Goal: Task Accomplishment & Management: Manage account settings

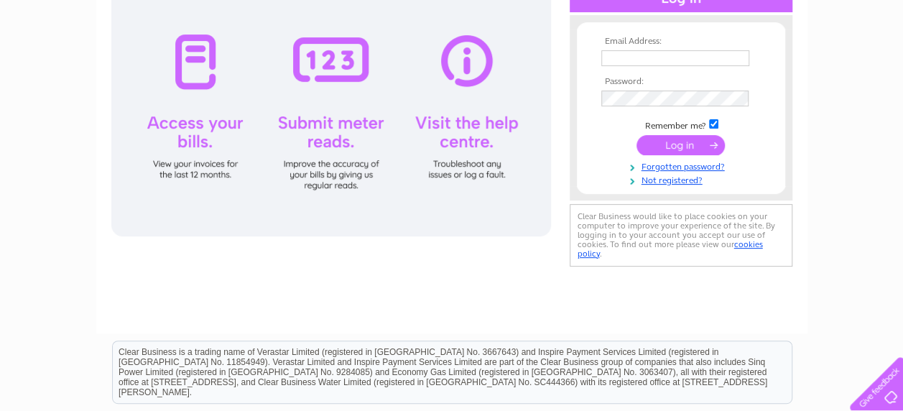
scroll to position [215, 0]
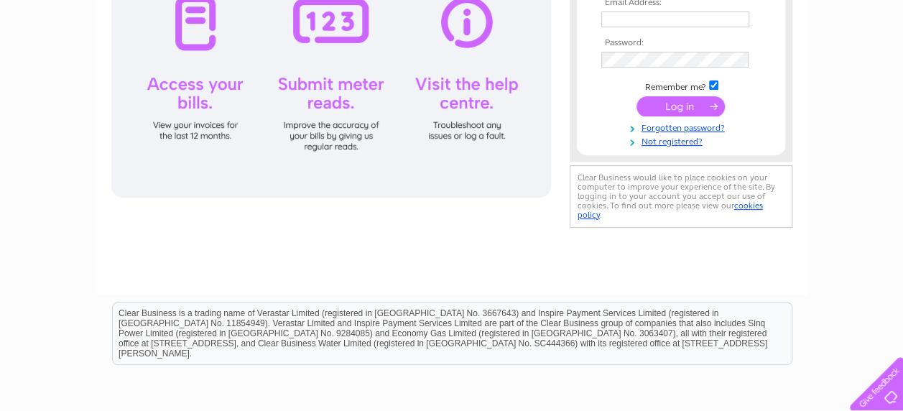
type input "[EMAIL_ADDRESS][DOMAIN_NAME]"
click at [682, 103] on input "submit" at bounding box center [680, 106] width 88 height 20
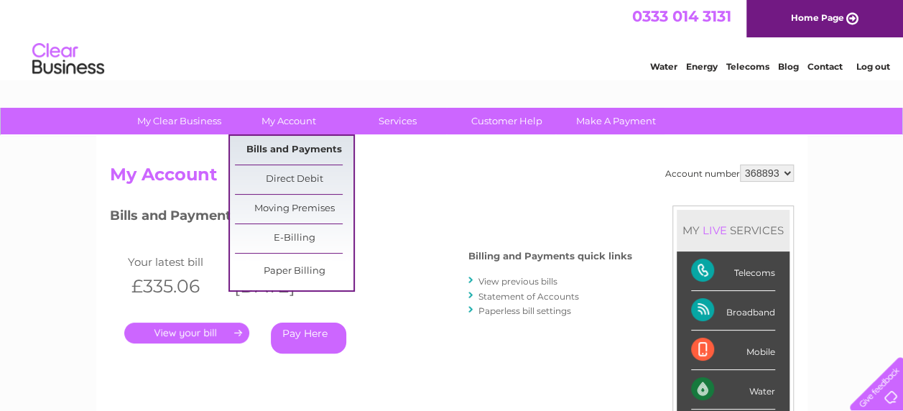
click at [290, 142] on link "Bills and Payments" at bounding box center [294, 150] width 118 height 29
click at [281, 147] on link "Bills and Payments" at bounding box center [294, 150] width 118 height 29
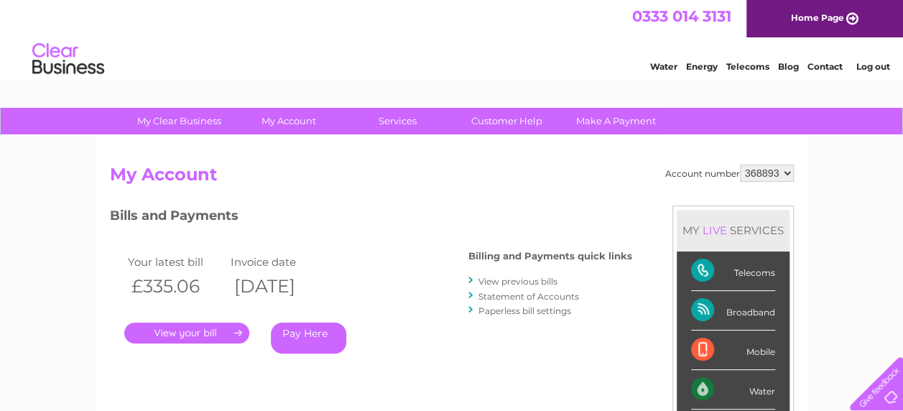
click at [508, 284] on link "View previous bills" at bounding box center [517, 281] width 79 height 11
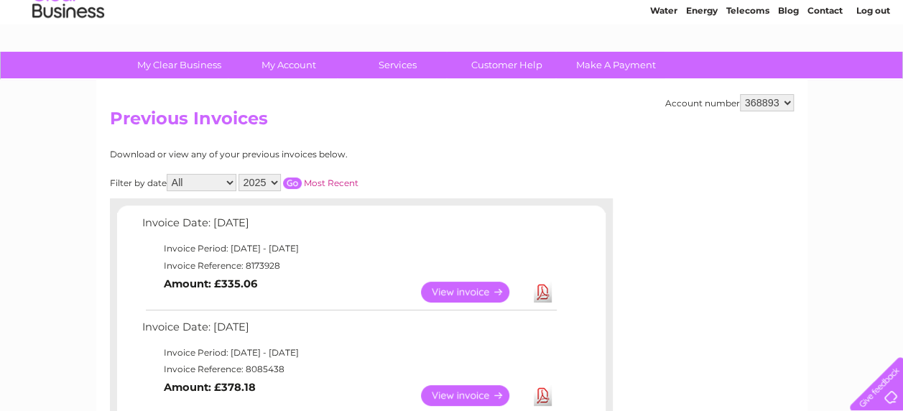
scroll to position [144, 0]
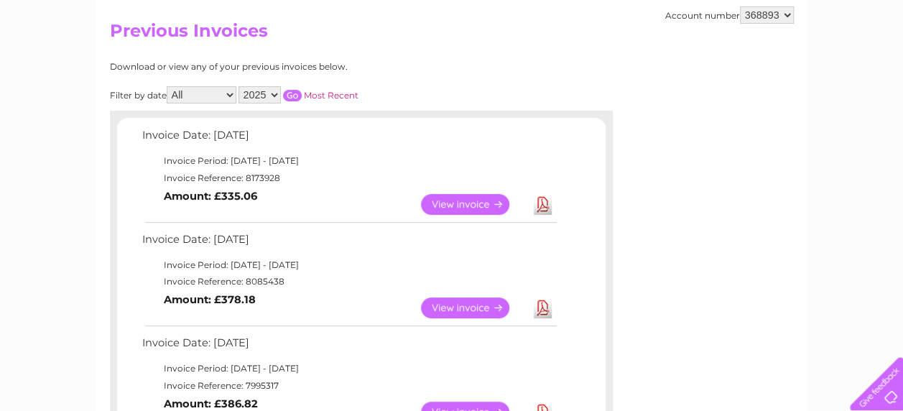
click at [458, 308] on link "View" at bounding box center [474, 307] width 106 height 21
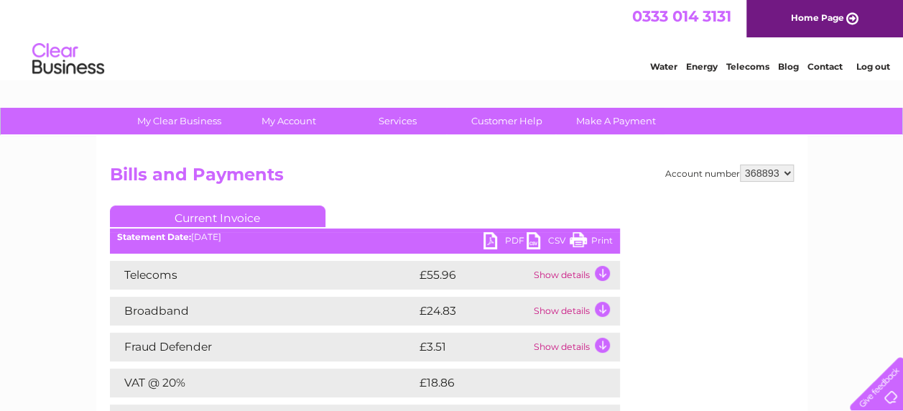
click at [457, 184] on h2 "Bills and Payments" at bounding box center [452, 177] width 684 height 27
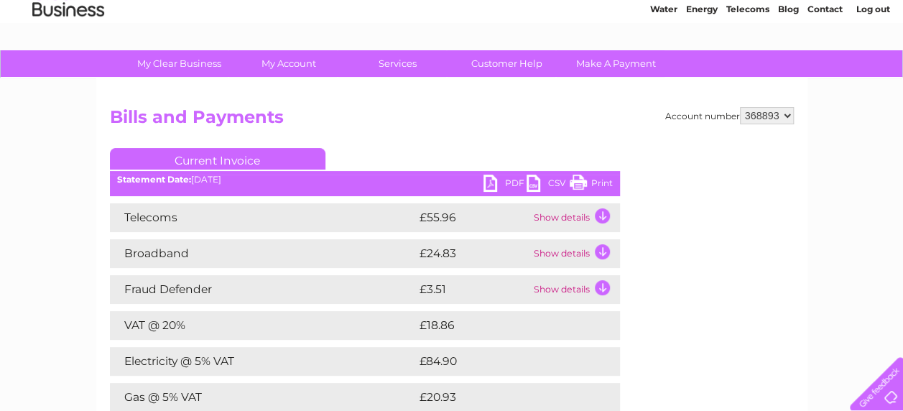
scroll to position [9, 0]
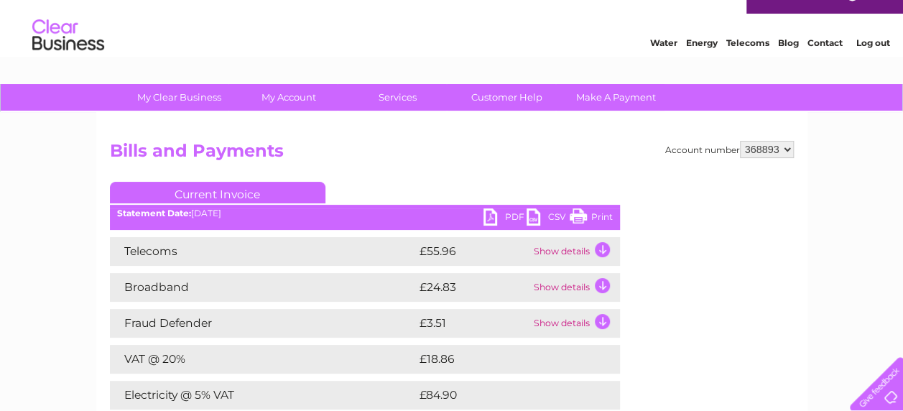
scroll to position [0, 0]
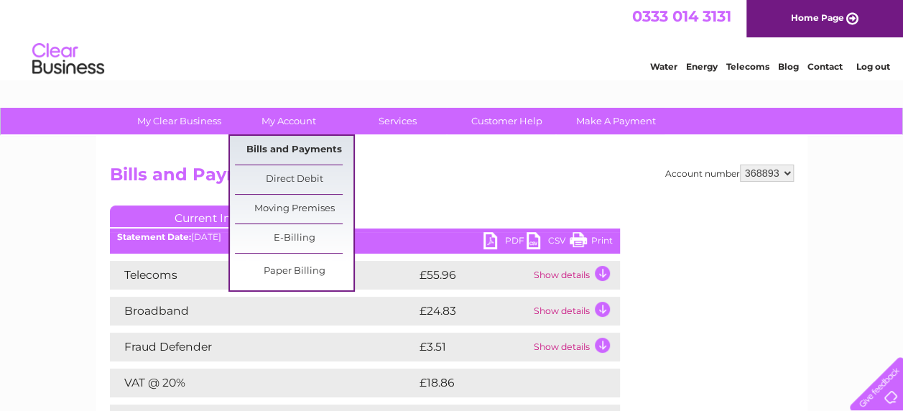
click at [315, 146] on link "Bills and Payments" at bounding box center [294, 150] width 118 height 29
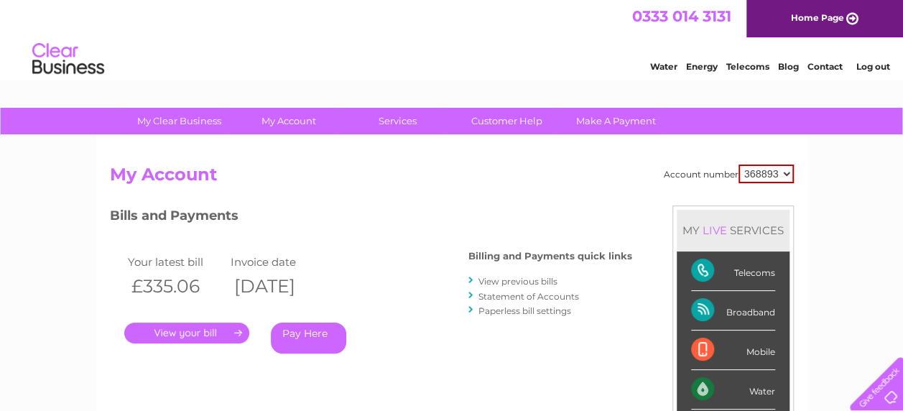
click at [185, 335] on link "." at bounding box center [186, 332] width 125 height 21
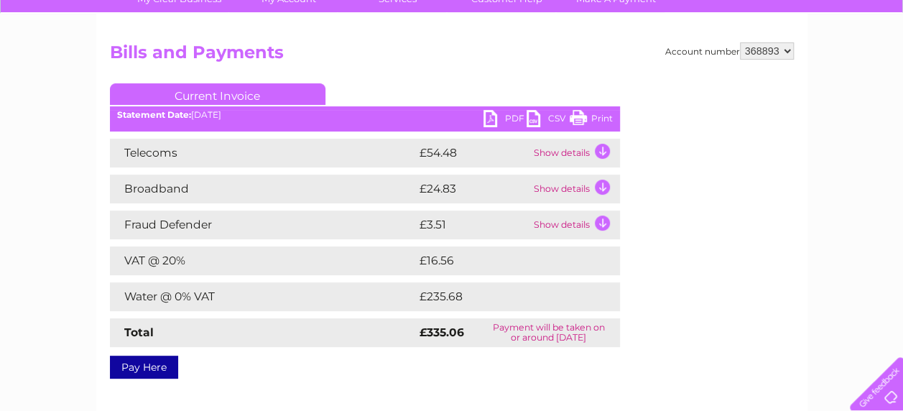
scroll to position [144, 0]
